Goal: Task Accomplishment & Management: Manage account settings

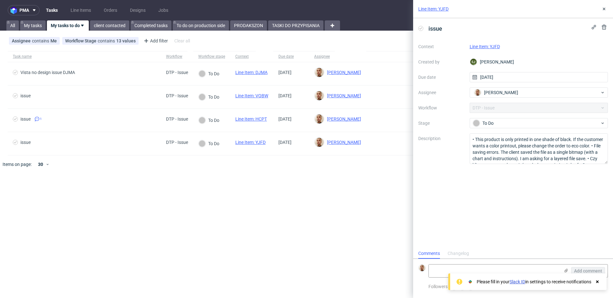
scroll to position [5, 0]
click at [308, 26] on link "TASKI DO PRZYPISANIA" at bounding box center [295, 25] width 55 height 10
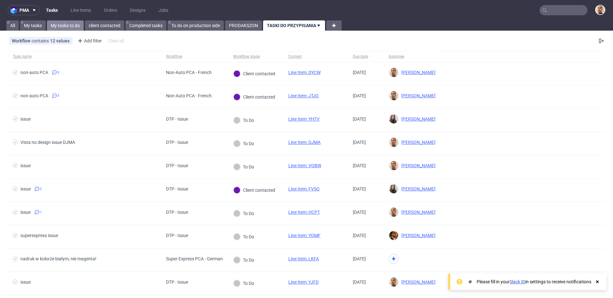
click at [78, 26] on link "My tasks to do" at bounding box center [65, 25] width 37 height 10
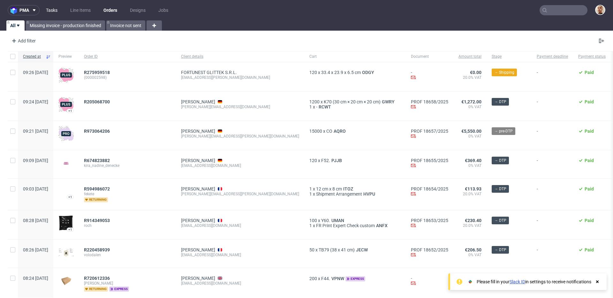
click at [52, 12] on link "Tasks" at bounding box center [51, 10] width 19 height 10
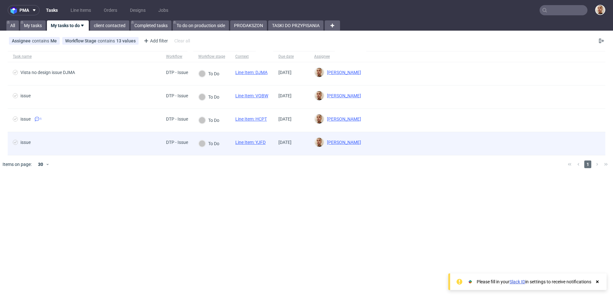
click at [129, 153] on div "issue" at bounding box center [84, 143] width 153 height 23
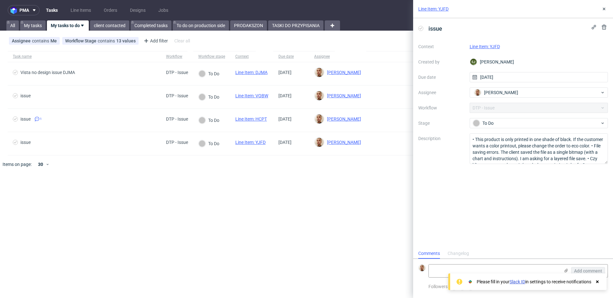
click at [491, 45] on link "Line Item: YJFD" at bounding box center [485, 46] width 30 height 5
click at [524, 152] on textarea "• This product is only printed in one shade of black. If the customer wants a c…" at bounding box center [539, 149] width 139 height 31
click at [512, 151] on textarea "• This product is only printed in one shade of black. If the customer wants a c…" at bounding box center [539, 149] width 139 height 31
click at [505, 150] on textarea "• This product is only printed in one shade of black. If the customer wants a c…" at bounding box center [539, 149] width 139 height 31
click at [501, 149] on textarea "• This product is only printed in one shade of black. If the customer wants a c…" at bounding box center [539, 149] width 139 height 31
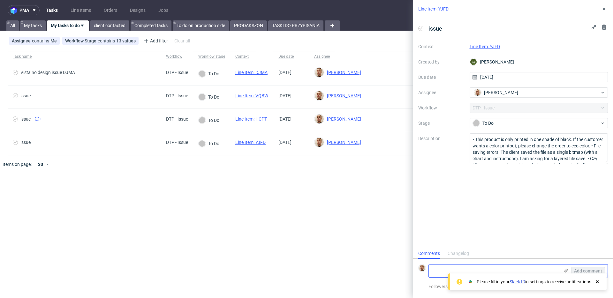
click at [495, 269] on textarea at bounding box center [494, 271] width 131 height 13
paste textarea "https://app-eu1.hubspot.com/contacts/25600958/record/0-5/220115939520/"
type textarea "https://app-eu1.hubspot.com/contacts/25600958/record/0-5/220115939520/"
click at [588, 270] on span "Add comment" at bounding box center [588, 271] width 28 height 4
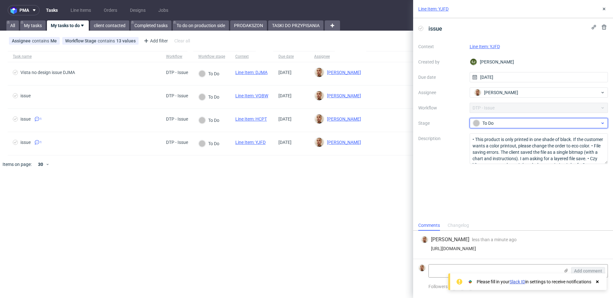
click at [507, 121] on div "To Do" at bounding box center [536, 123] width 127 height 7
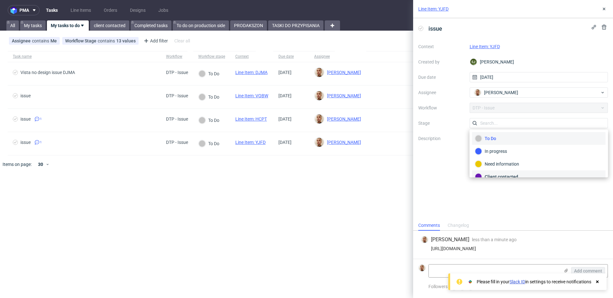
click at [500, 173] on div "Client contacted" at bounding box center [539, 176] width 128 height 7
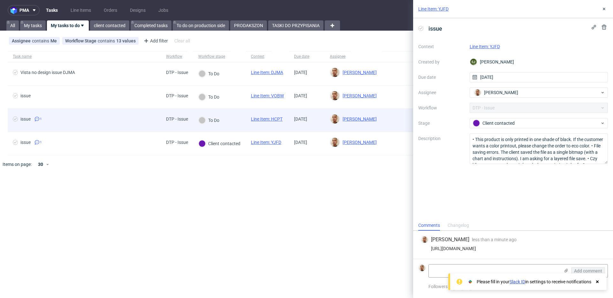
click at [223, 125] on div "To Do" at bounding box center [209, 120] width 32 height 23
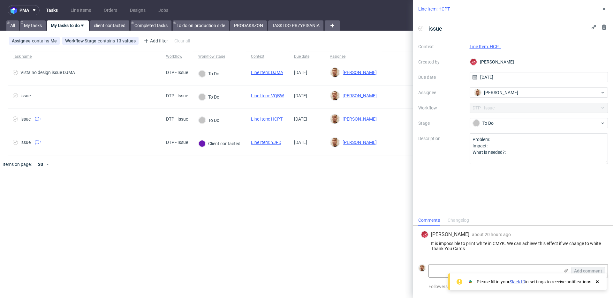
click at [492, 46] on link "Line Item: HCPT" at bounding box center [486, 46] width 32 height 5
click at [432, 272] on textarea at bounding box center [494, 271] width 131 height 13
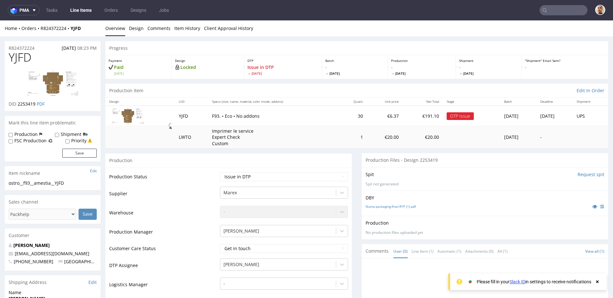
click at [129, 119] on img at bounding box center [128, 116] width 32 height 16
click at [53, 82] on img at bounding box center [52, 83] width 51 height 26
drag, startPoint x: 40, startPoint y: 49, endPoint x: 0, endPoint y: 48, distance: 39.9
copy p "R824372224"
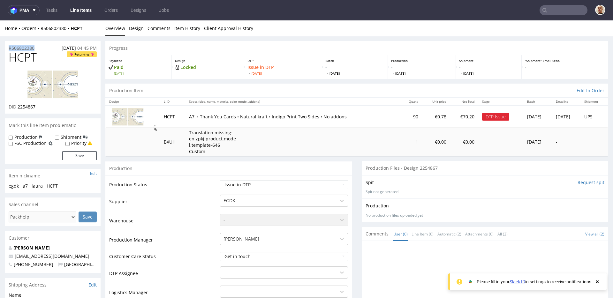
drag, startPoint x: 40, startPoint y: 50, endPoint x: 7, endPoint y: 49, distance: 32.9
click at [7, 49] on div "R506802380 [DATE] 04:45 PM" at bounding box center [53, 46] width 96 height 10
copy p "R506802380"
click at [40, 49] on div "R506802380 [DATE] 04:45 PM" at bounding box center [53, 46] width 96 height 10
click at [45, 7] on link "Tasks" at bounding box center [51, 10] width 19 height 10
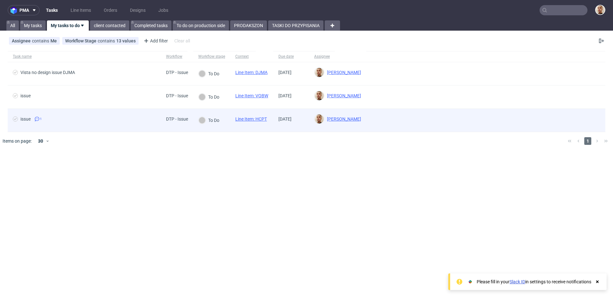
click at [90, 123] on span "issue 1" at bounding box center [84, 121] width 143 height 8
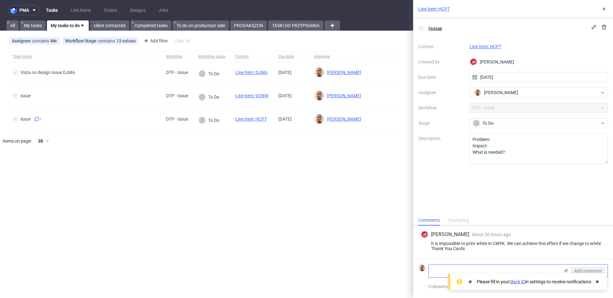
click at [496, 268] on textarea at bounding box center [494, 271] width 131 height 13
paste textarea "https://app-eu1.hubspot.com/contacts/25600958/record/0-5/220115939520/"
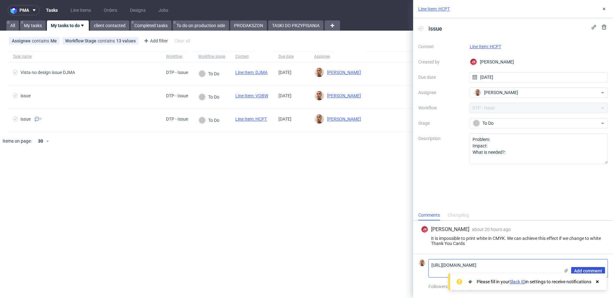
type textarea "https://app-eu1.hubspot.com/contacts/25600958/record/0-5/220115939520/"
click at [576, 269] on span "Add comment" at bounding box center [588, 271] width 28 height 4
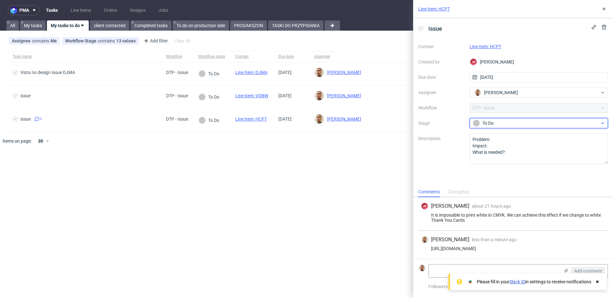
click at [492, 118] on div "To Do" at bounding box center [539, 123] width 139 height 10
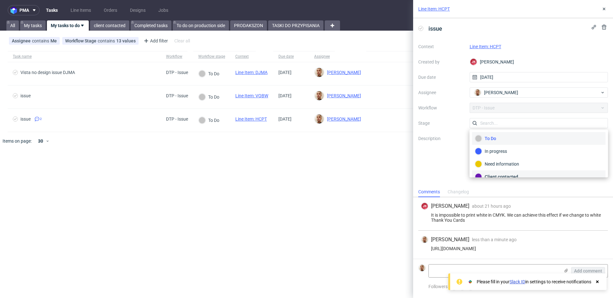
click at [490, 172] on div "Client contacted" at bounding box center [539, 177] width 134 height 13
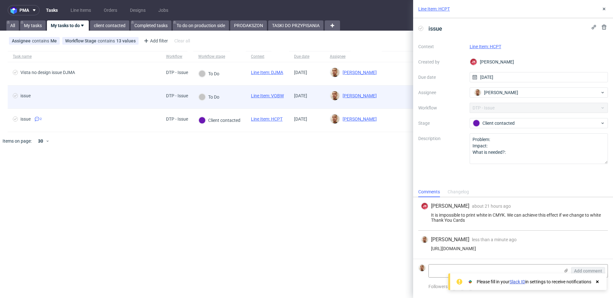
click at [164, 101] on div "DTP - Issue" at bounding box center [177, 97] width 32 height 23
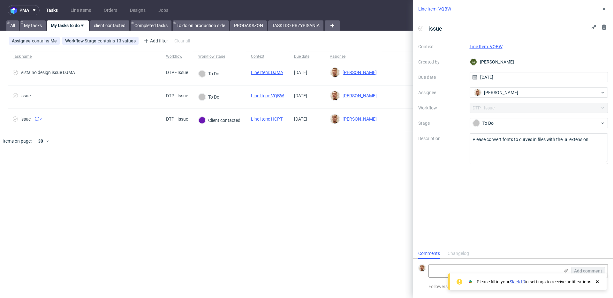
scroll to position [5, 0]
click at [496, 47] on link "Line Item: VQBW" at bounding box center [486, 46] width 33 height 5
click at [521, 139] on textarea "Please convert fonts to curves in files with the .ai extension" at bounding box center [539, 149] width 139 height 31
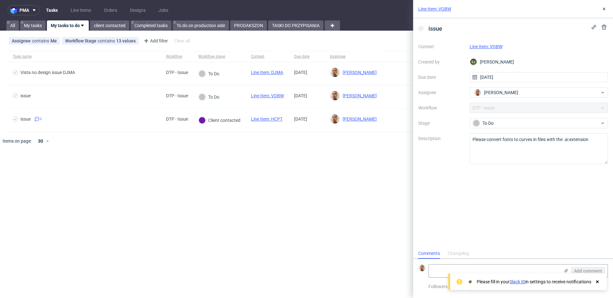
click at [485, 263] on form "Add comment" at bounding box center [513, 271] width 200 height 24
click at [487, 266] on textarea at bounding box center [494, 271] width 131 height 13
paste textarea "https://app-eu1.hubspot.com/contacts/25600958/record/0-5/219978874093/"
type textarea "https://app-eu1.hubspot.com/contacts/25600958/record/0-5/219978874093/"
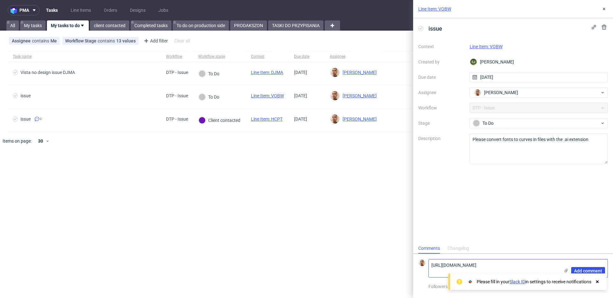
click at [580, 270] on span "Add comment" at bounding box center [588, 271] width 28 height 4
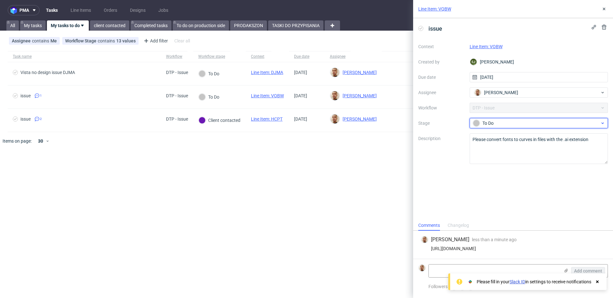
click at [503, 124] on div "To Do" at bounding box center [536, 123] width 127 height 7
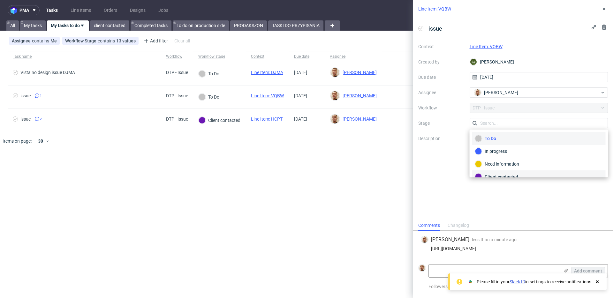
click at [498, 173] on div "Client contacted" at bounding box center [539, 176] width 128 height 7
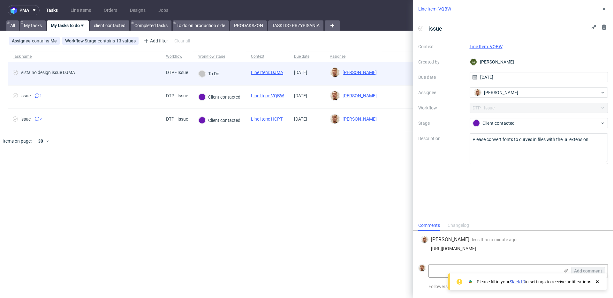
click at [219, 81] on div "To Do" at bounding box center [209, 73] width 32 height 23
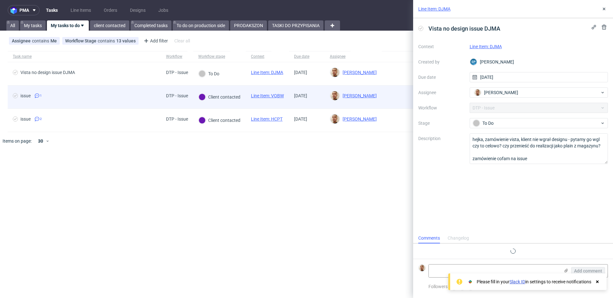
scroll to position [5, 0]
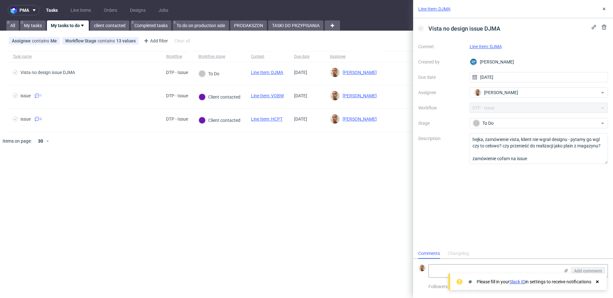
click at [288, 18] on nav "pma Tasks Line Items Orders Designs Jobs" at bounding box center [306, 10] width 613 height 20
click at [288, 23] on link "TASKI DO PRZYPISANIA" at bounding box center [295, 25] width 55 height 10
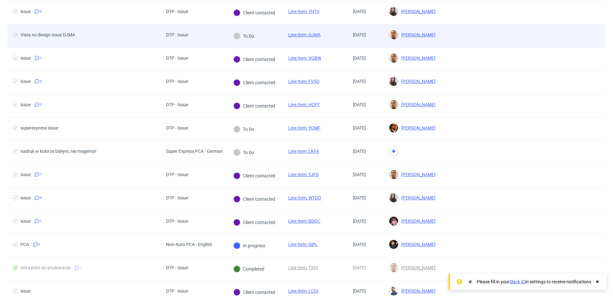
scroll to position [103, 0]
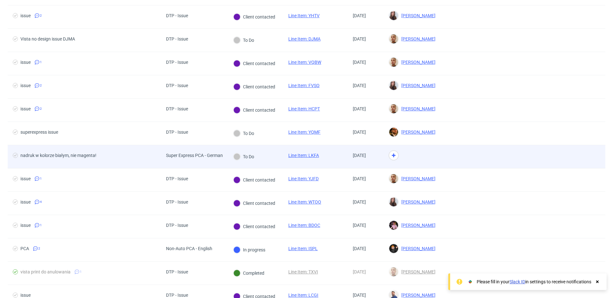
click at [218, 158] on span "Super Express PCA - German" at bounding box center [194, 157] width 57 height 8
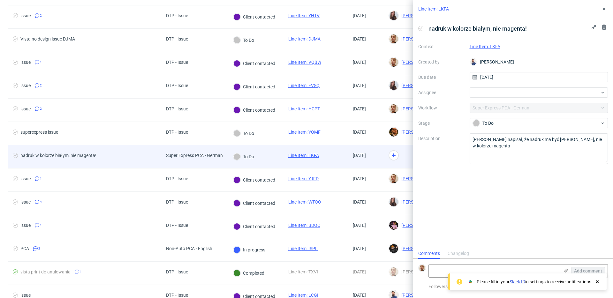
scroll to position [5, 0]
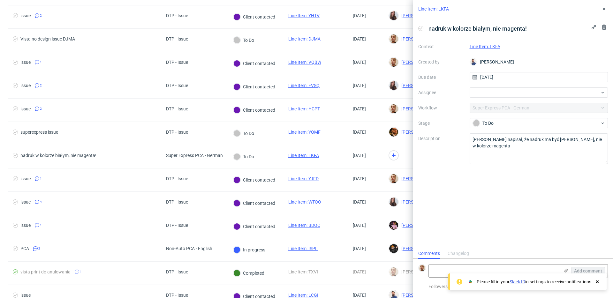
click at [494, 47] on link "Line Item: LKFA" at bounding box center [485, 46] width 31 height 5
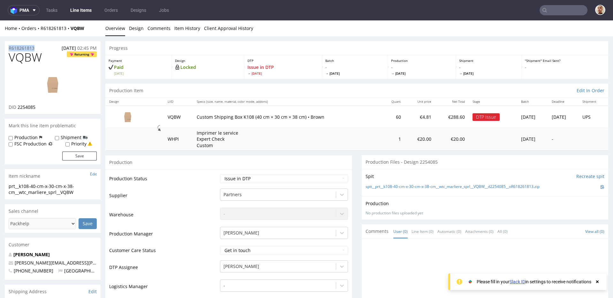
drag, startPoint x: 41, startPoint y: 48, endPoint x: 1, endPoint y: 48, distance: 39.3
copy p "R618261813"
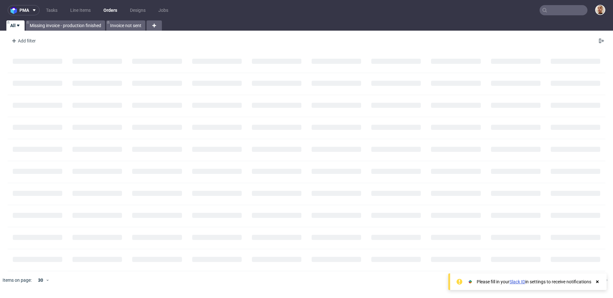
click at [578, 13] on input "text" at bounding box center [564, 10] width 48 height 10
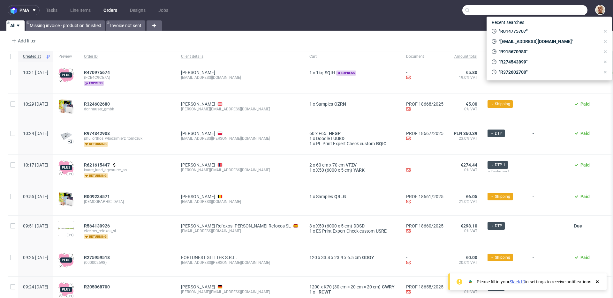
paste input "R728080079"
type input "R728080079"
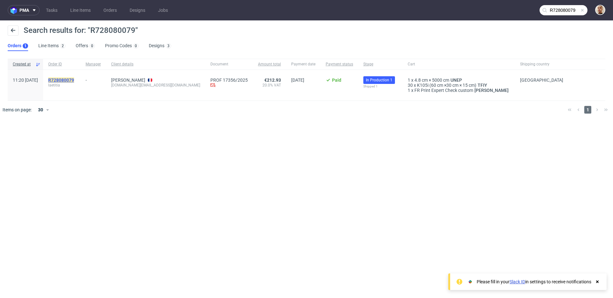
click at [74, 80] on mark "R728080079" at bounding box center [61, 80] width 26 height 5
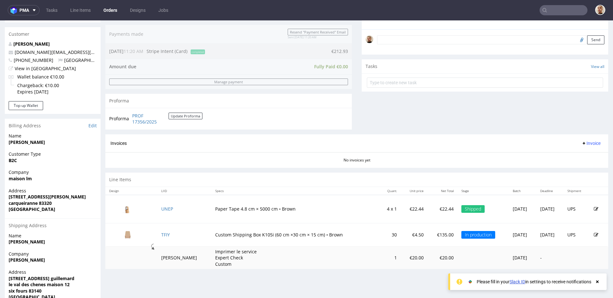
scroll to position [229, 0]
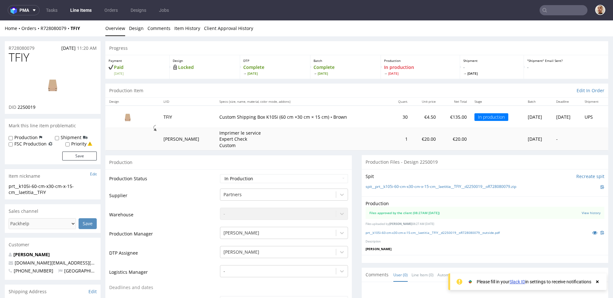
click at [52, 7] on link "Tasks" at bounding box center [51, 10] width 19 height 10
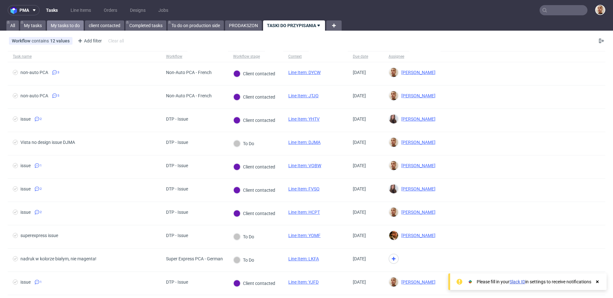
click at [65, 24] on link "My tasks to do" at bounding box center [65, 25] width 37 height 10
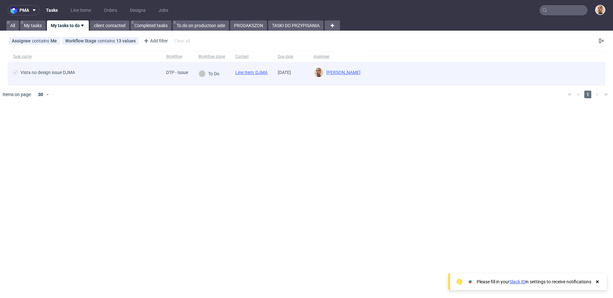
click at [133, 70] on span "Vista no design issue DJMA" at bounding box center [84, 74] width 143 height 8
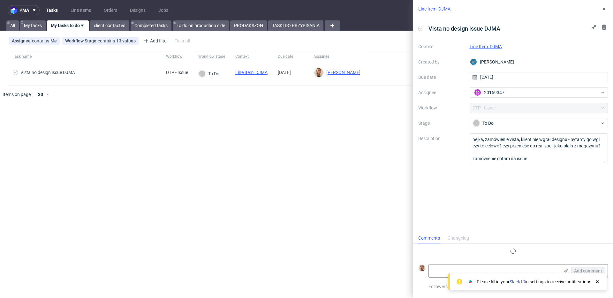
scroll to position [5, 0]
click at [457, 268] on textarea at bounding box center [494, 271] width 131 height 13
type textarea "bez nadruku bedzie"
click at [597, 268] on button "Add comment" at bounding box center [588, 271] width 34 height 8
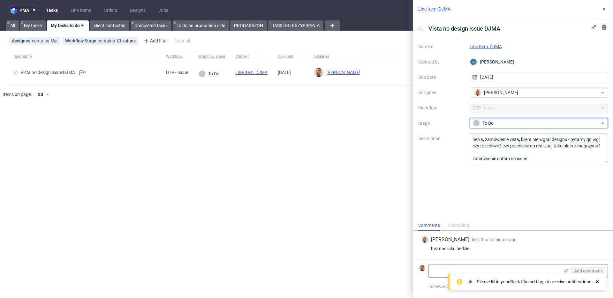
click at [521, 123] on div "To Do" at bounding box center [536, 123] width 127 height 7
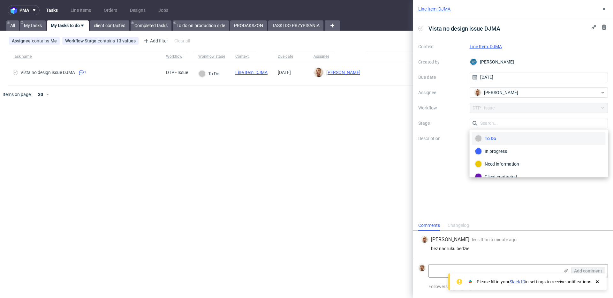
click at [496, 136] on div "To Do" at bounding box center [539, 138] width 128 height 7
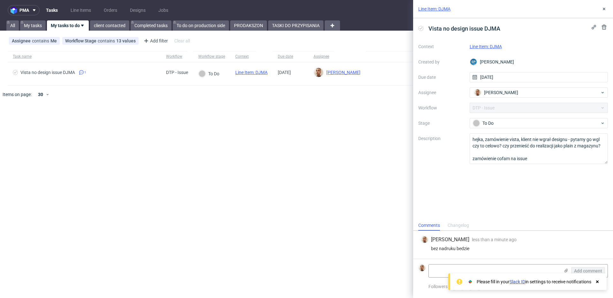
click at [492, 100] on div "Context Line Item: DJMA Created by EP Ewa Prus Due date 03/09/2025 Assignee Bar…" at bounding box center [513, 103] width 190 height 123
click at [492, 92] on span "[PERSON_NAME]" at bounding box center [501, 92] width 34 height 6
type input "ewa"
click at [491, 107] on span "[PERSON_NAME]" at bounding box center [501, 106] width 34 height 6
click at [604, 9] on use at bounding box center [604, 9] width 3 height 3
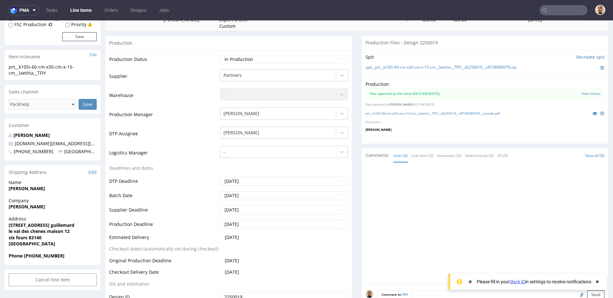
scroll to position [120, 0]
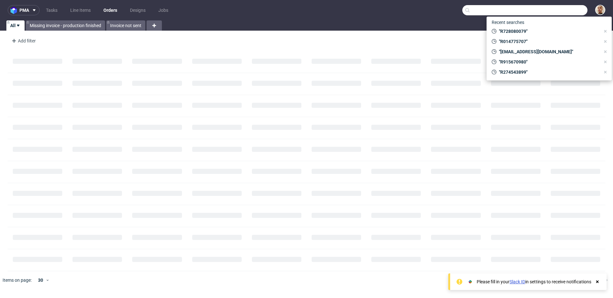
click at [577, 13] on input "text" at bounding box center [524, 10] width 125 height 10
paste input "R812585805"
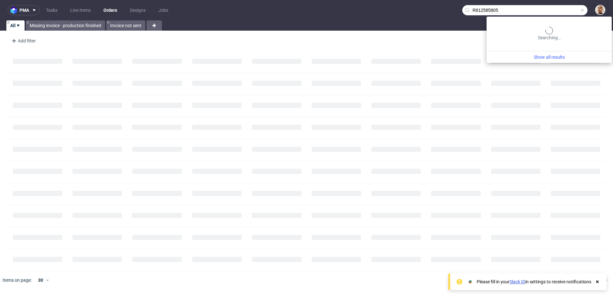
type input "R812585805"
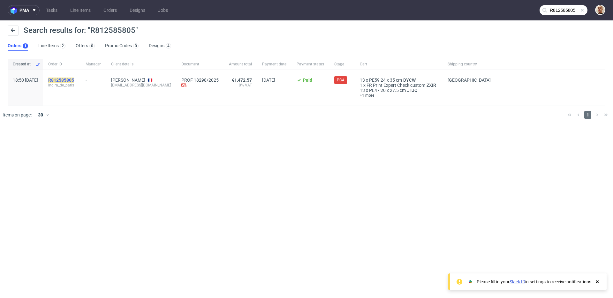
click at [75, 82] on div "R812585805 indira_de_paris" at bounding box center [61, 83] width 27 height 10
click at [74, 80] on mark "R812585805" at bounding box center [61, 80] width 26 height 5
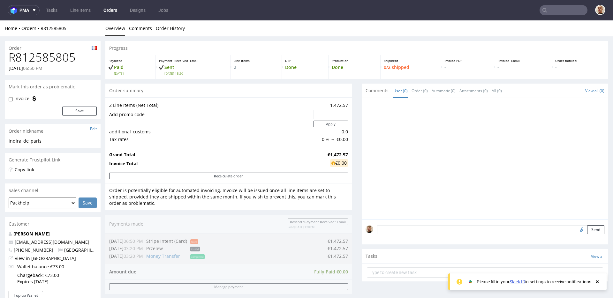
scroll to position [262, 0]
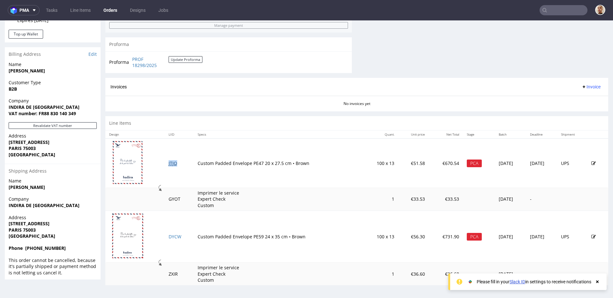
click at [172, 164] on link "JTJQ" at bounding box center [173, 163] width 9 height 6
click at [170, 235] on link "DYCW" at bounding box center [175, 237] width 13 height 6
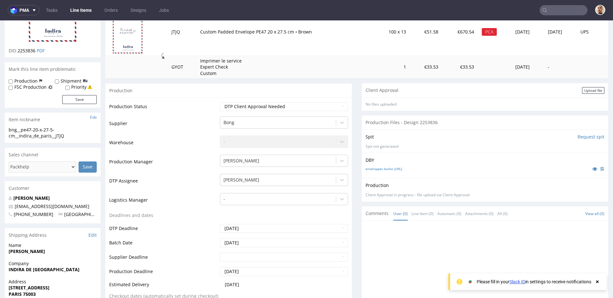
scroll to position [247, 0]
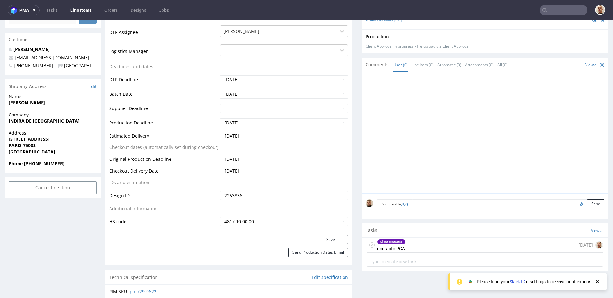
click at [431, 240] on div "Client contacted non-auto PCA [DATE]" at bounding box center [485, 245] width 236 height 15
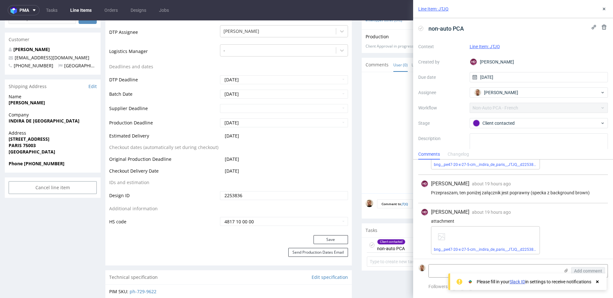
scroll to position [104, 0]
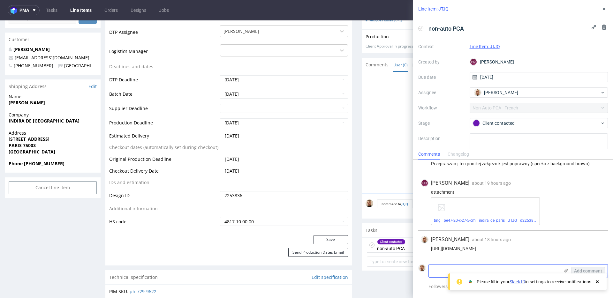
click at [444, 269] on textarea at bounding box center [494, 271] width 131 height 13
paste textarea "Pantone Bleu : SARGASSO SEA 19-4031 TPG Pantone Rouge : SCARLET SAGE 19-1559 TPG"
type textarea "Pantone Bleu : SARGASSO SEA 19-4031 TPG Pantone Rouge : SCARLET SAGE 19-1559 TPG"
click at [577, 272] on span "Add comment" at bounding box center [588, 271] width 28 height 4
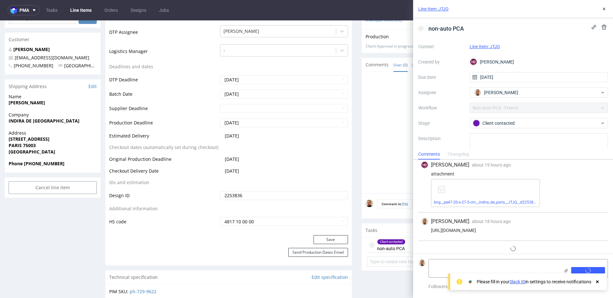
scroll to position [137, 0]
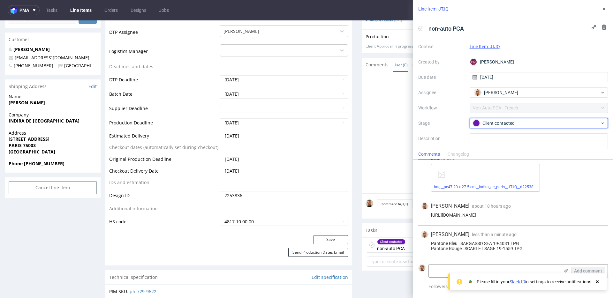
click at [500, 118] on div "Client contacted" at bounding box center [539, 123] width 139 height 10
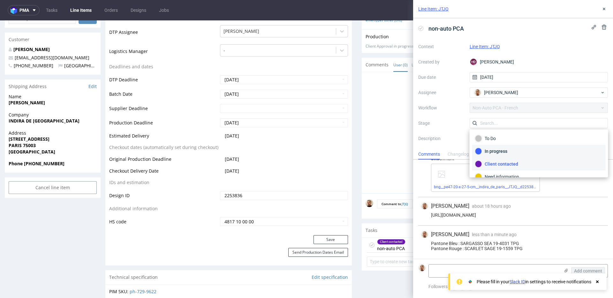
scroll to position [34, 0]
click at [495, 155] on div "Completed" at bounding box center [539, 155] width 128 height 7
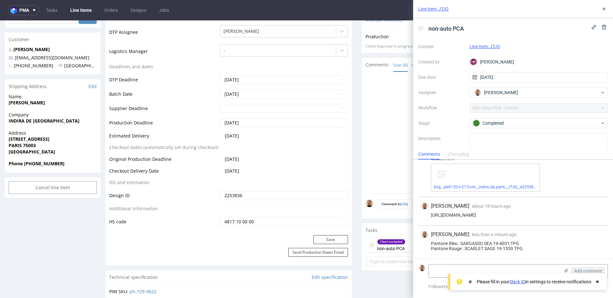
drag, startPoint x: 301, startPoint y: 137, endPoint x: 301, endPoint y: 142, distance: 5.7
click at [301, 139] on td "2025-09-25" at bounding box center [283, 138] width 130 height 12
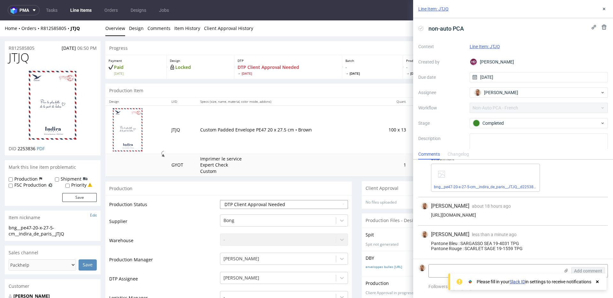
click at [257, 200] on select "Waiting for Artwork Waiting for Diecut Waiting for Mockup Waiting for DTP Waiti…" at bounding box center [284, 204] width 128 height 9
select select "back_for_dtp"
click at [220, 200] on select "Waiting for Artwork Waiting for Diecut Waiting for Mockup Waiting for DTP Waiti…" at bounding box center [284, 204] width 128 height 9
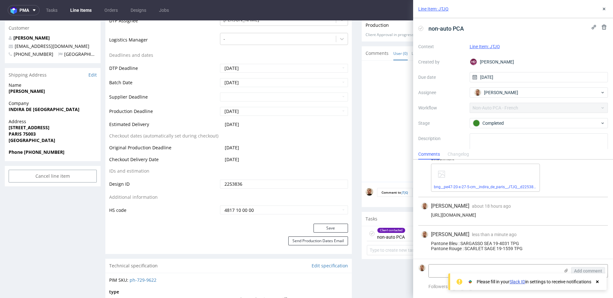
scroll to position [260, 0]
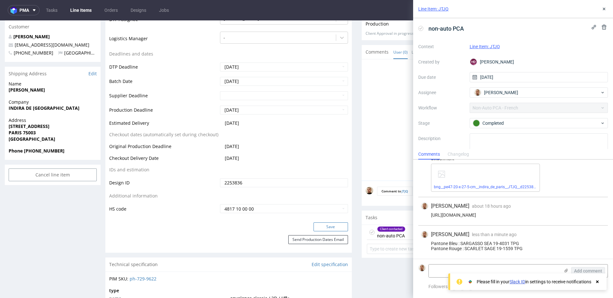
click at [341, 228] on button "Save" at bounding box center [331, 227] width 34 height 9
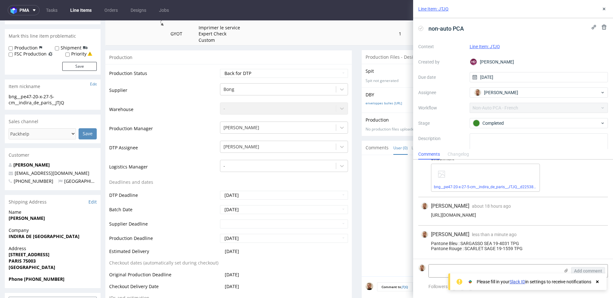
scroll to position [0, 0]
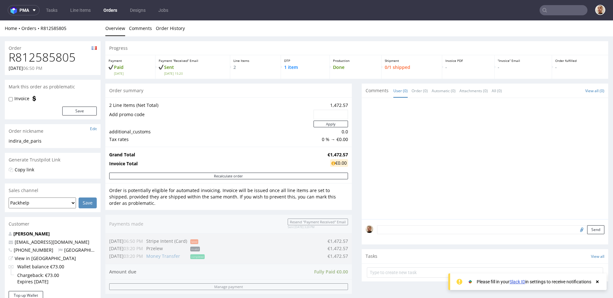
scroll to position [262, 0]
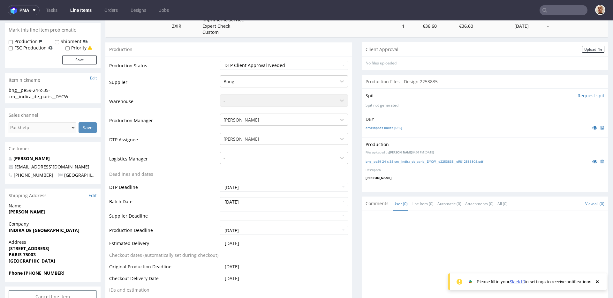
scroll to position [351, 0]
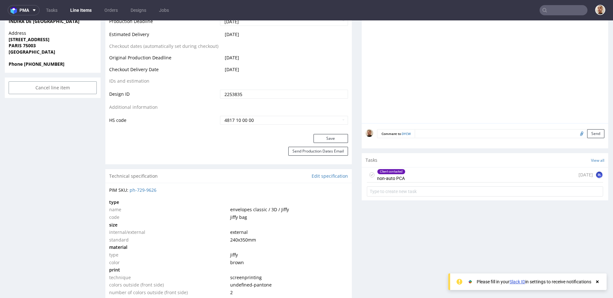
click at [427, 182] on div "Client contacted non-auto PCA 1 day ago BL" at bounding box center [485, 175] width 236 height 15
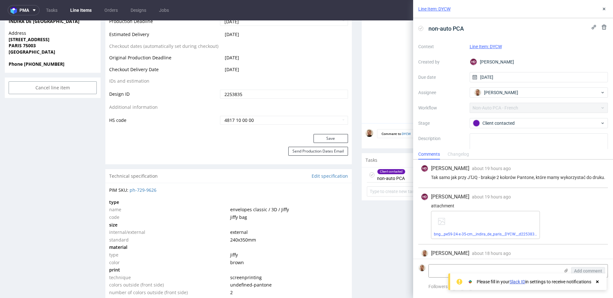
scroll to position [14, 0]
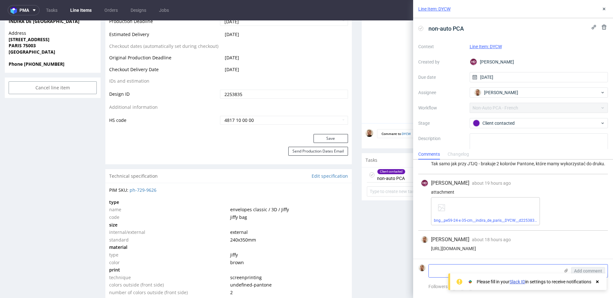
click at [525, 267] on textarea at bounding box center [494, 271] width 131 height 13
paste textarea "Pantone Bleu : SARGASSO SEA 19-4031 TPG Pantone Rouge : SCARLET SAGE 19-1559 TPG"
type textarea "Pantone Bleu : SARGASSO SEA 19-4031 TPG Pantone Rouge : SCARLET SAGE 19-1559 TPG"
click at [578, 271] on span "Add comment" at bounding box center [588, 271] width 28 height 4
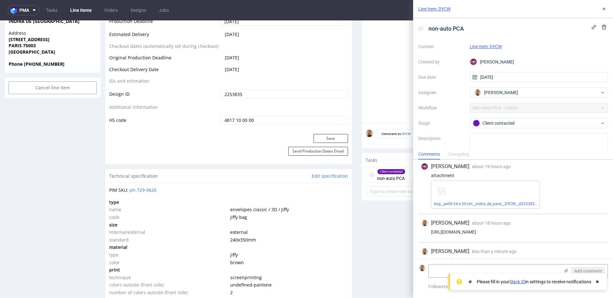
scroll to position [47, 0]
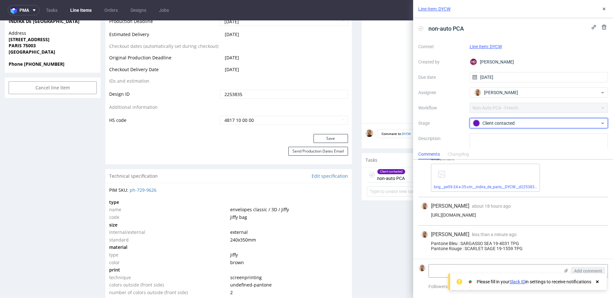
click at [497, 124] on div "Client contacted" at bounding box center [536, 123] width 127 height 7
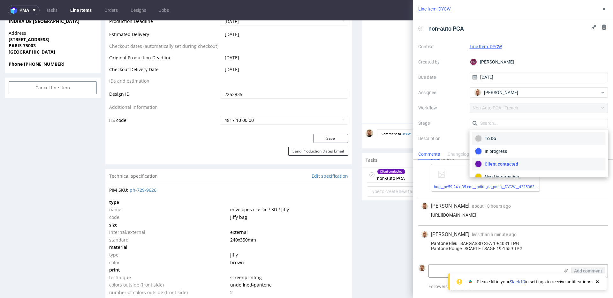
scroll to position [34, 0]
click at [494, 155] on div "Completed" at bounding box center [539, 155] width 128 height 7
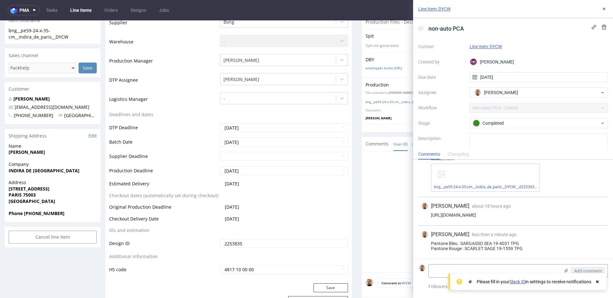
scroll to position [0, 0]
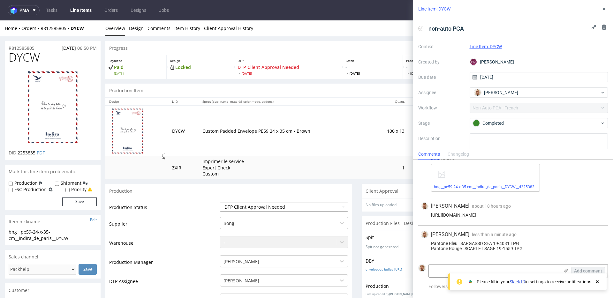
click at [250, 205] on select "Waiting for Artwork Waiting for Diecut Waiting for Mockup Waiting for DTP Waiti…" at bounding box center [284, 207] width 128 height 9
select select "back_for_dtp"
click at [220, 203] on select "Waiting for Artwork Waiting for Diecut Waiting for Mockup Waiting for DTP Waiti…" at bounding box center [284, 207] width 128 height 9
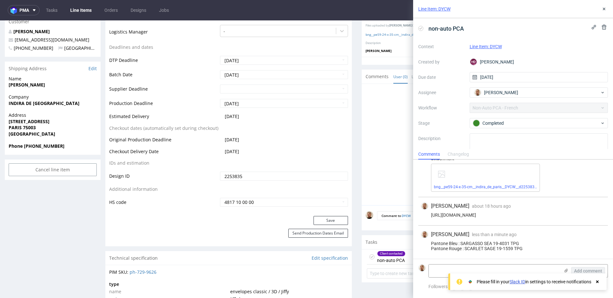
scroll to position [376, 0]
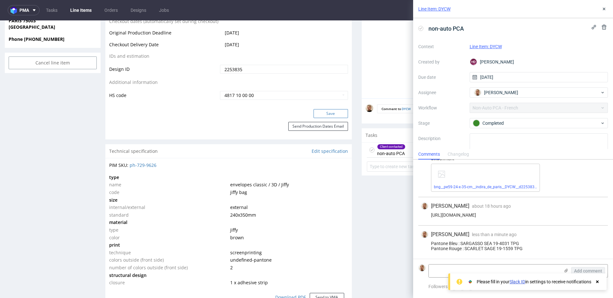
click at [335, 115] on button "Save" at bounding box center [331, 113] width 34 height 9
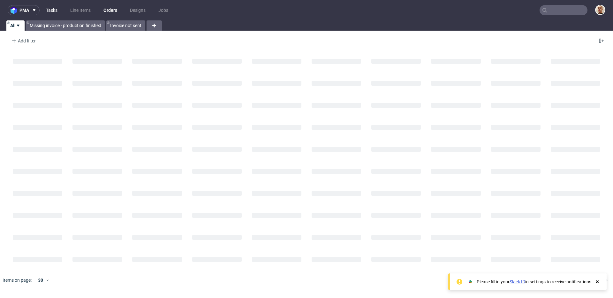
click at [57, 9] on link "Tasks" at bounding box center [51, 10] width 19 height 10
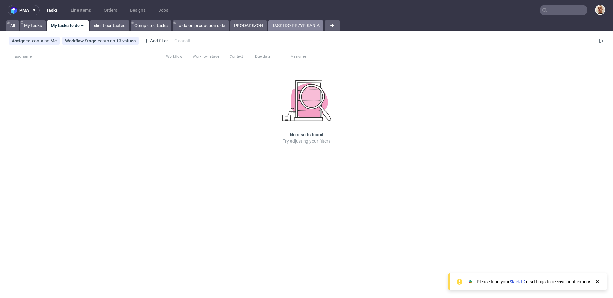
click at [298, 27] on link "TASKI DO PRZYPISANIA" at bounding box center [295, 25] width 55 height 10
